Goal: Transaction & Acquisition: Obtain resource

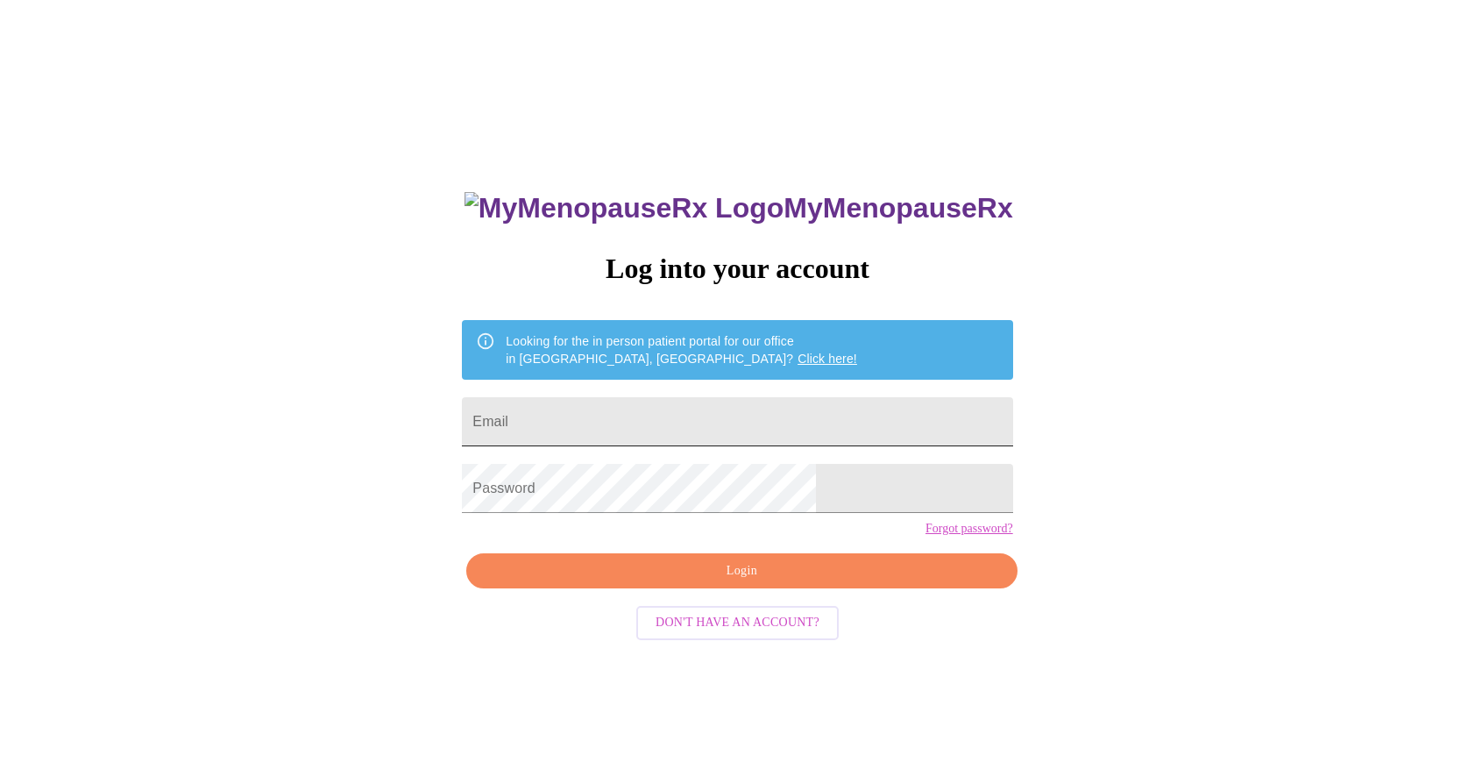
click at [728, 418] on input "Email" at bounding box center [737, 421] width 550 height 49
type input "[EMAIL_ADDRESS][DOMAIN_NAME]"
click at [684, 582] on span "Login" at bounding box center [742, 571] width 510 height 22
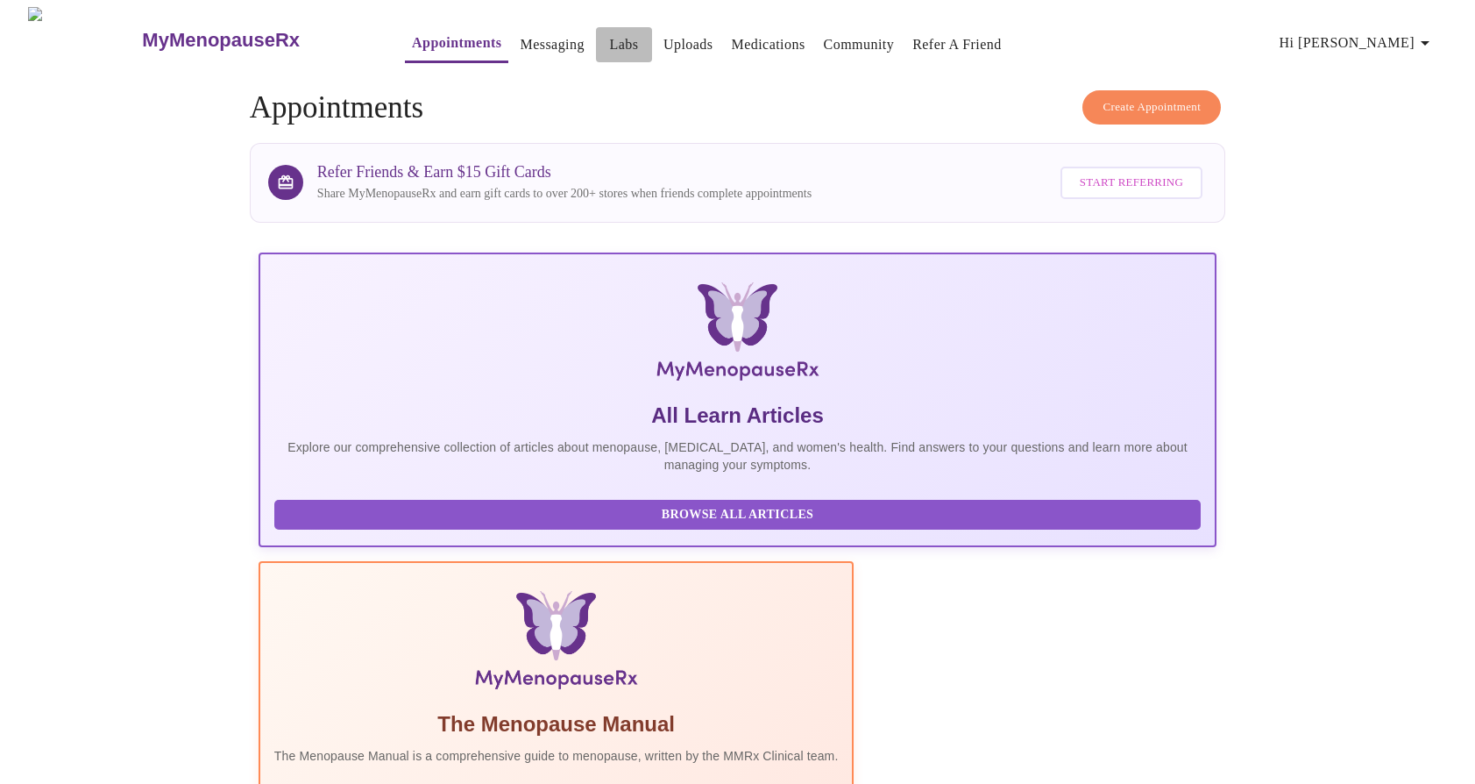
click at [609, 38] on link "Labs" at bounding box center [623, 44] width 29 height 25
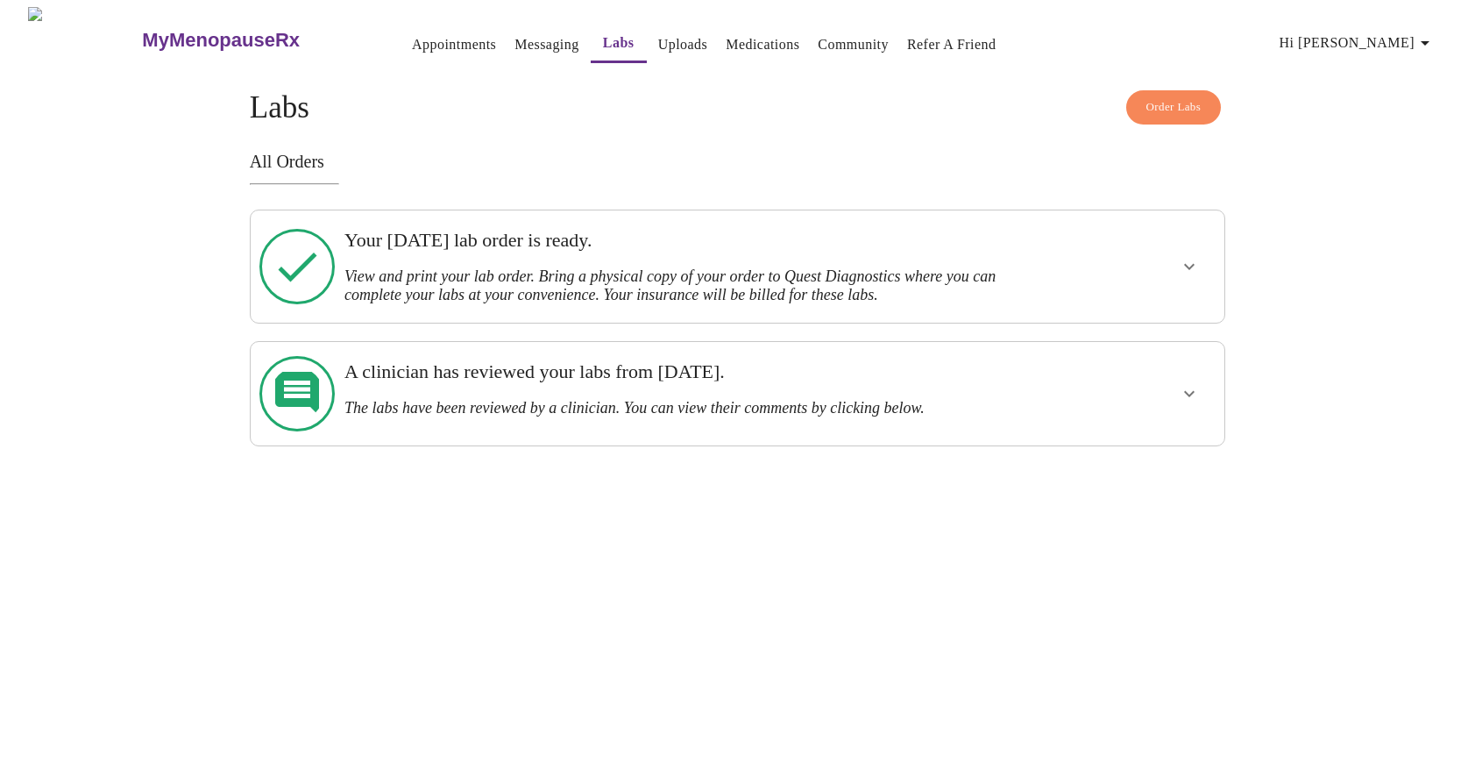
click at [721, 273] on h3 "View and print your lab order. Bring a physical copy of your order to Quest Dia…" at bounding box center [690, 285] width 692 height 37
click at [1180, 265] on icon "show more" at bounding box center [1189, 266] width 21 height 21
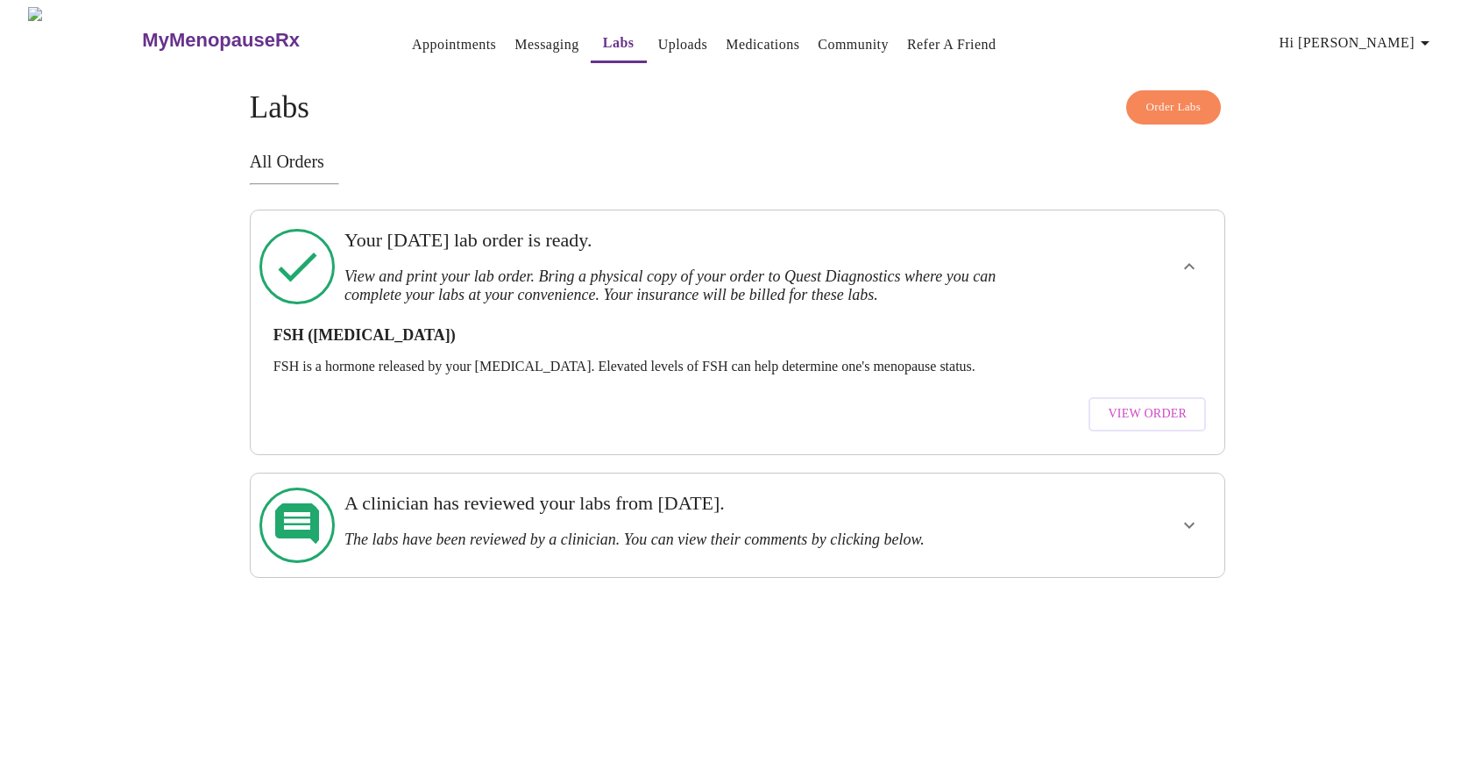
click at [1123, 405] on span "View Order" at bounding box center [1147, 414] width 79 height 22
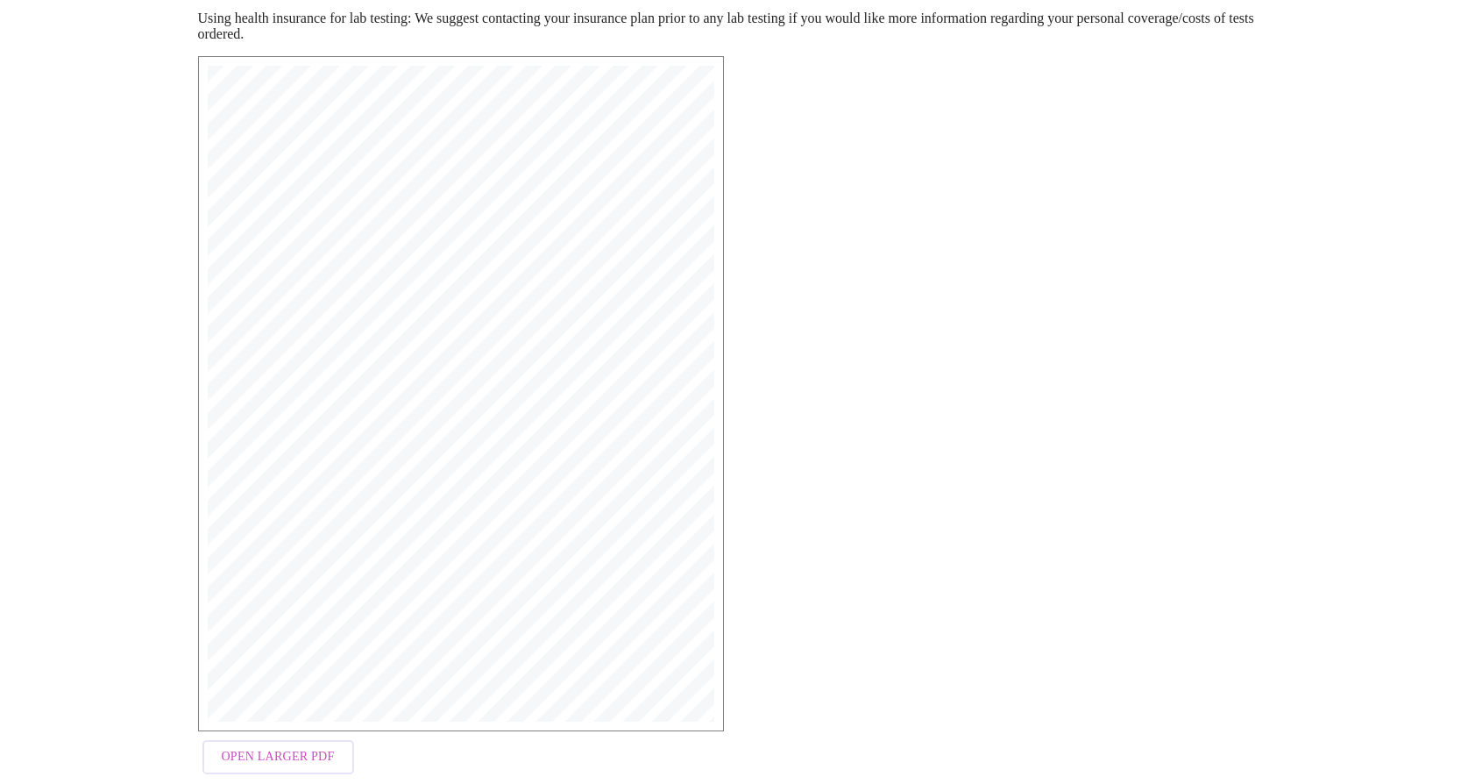
scroll to position [294, 0]
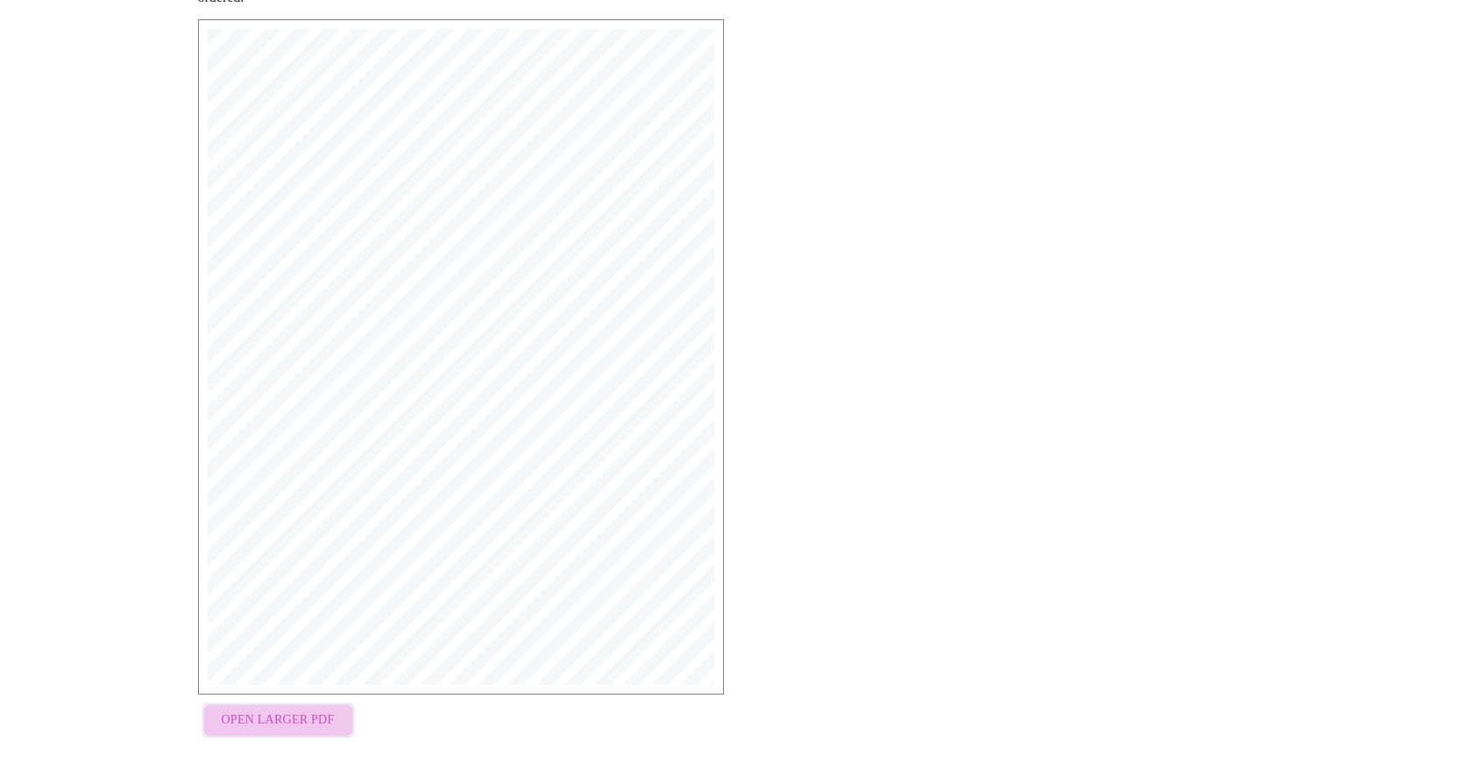
click at [290, 721] on span "Open Larger PDF" at bounding box center [278, 720] width 113 height 22
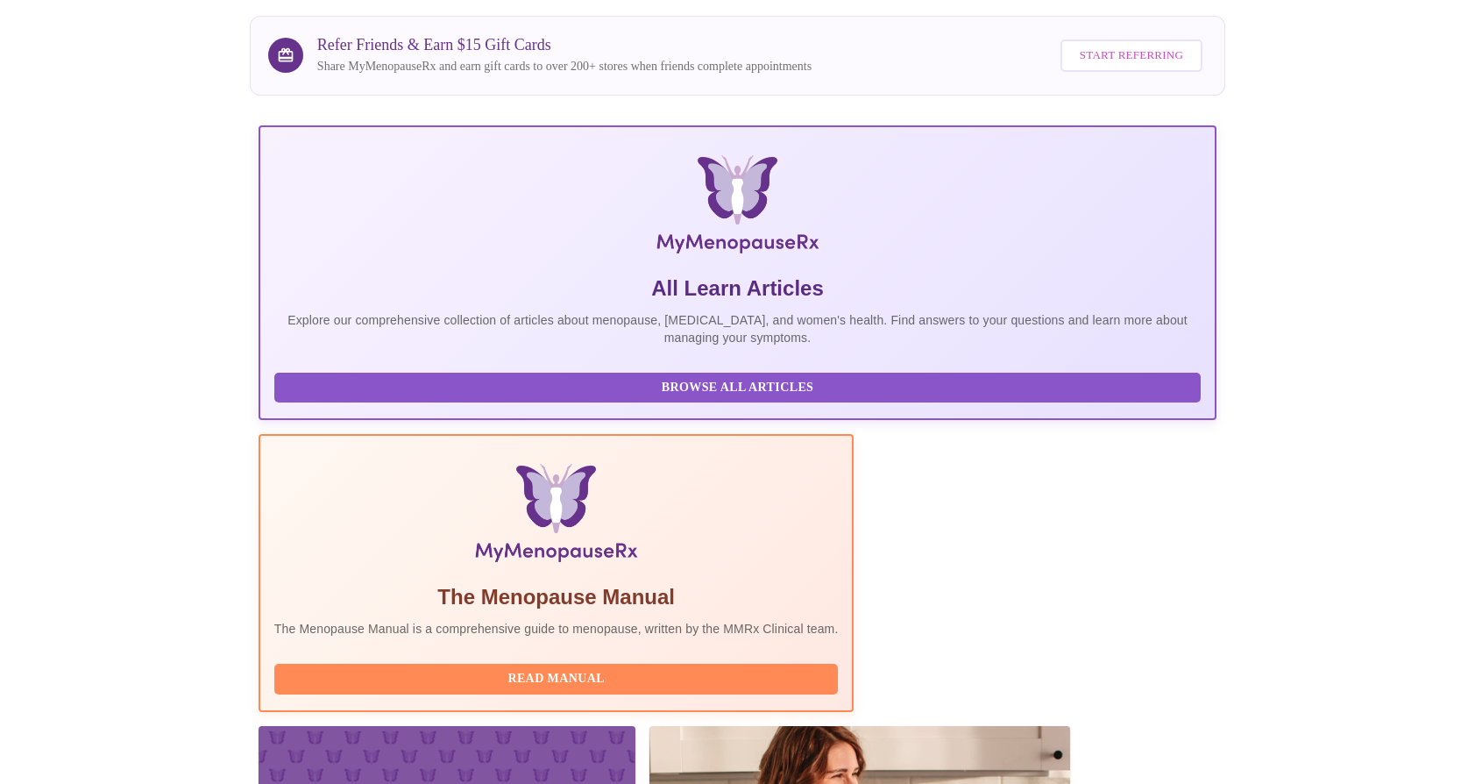
scroll to position [216, 0]
